Goal: Register for event/course

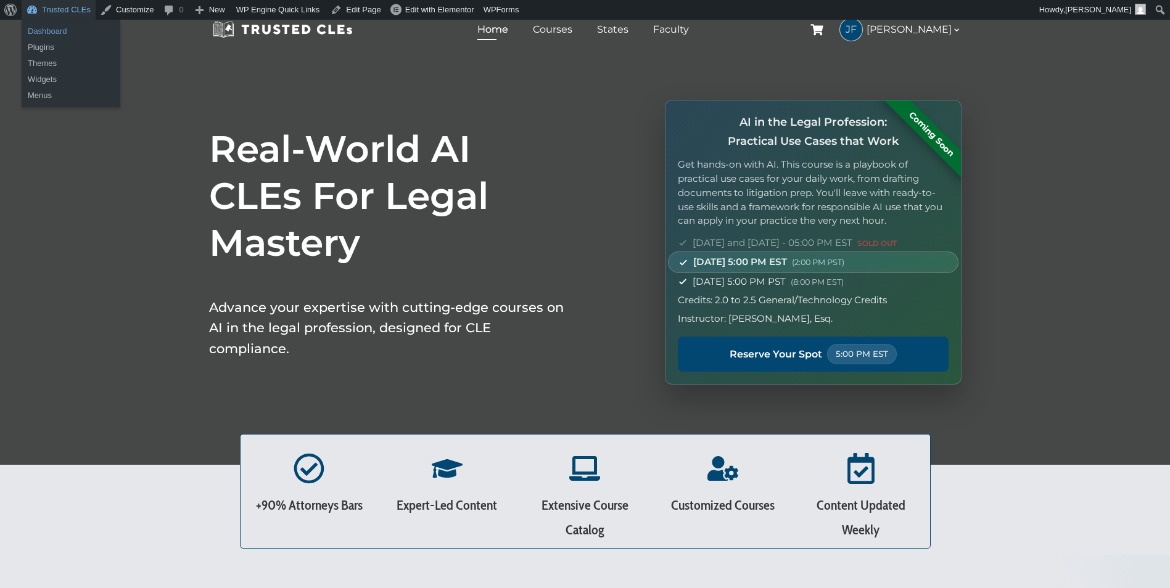
click at [64, 33] on link "Dashboard" at bounding box center [71, 31] width 99 height 16
